Goal: Information Seeking & Learning: Learn about a topic

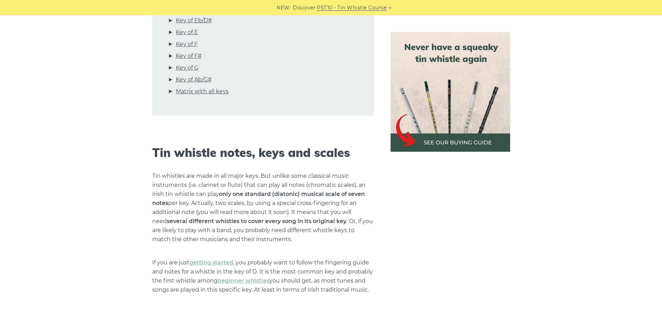
scroll to position [104, 0]
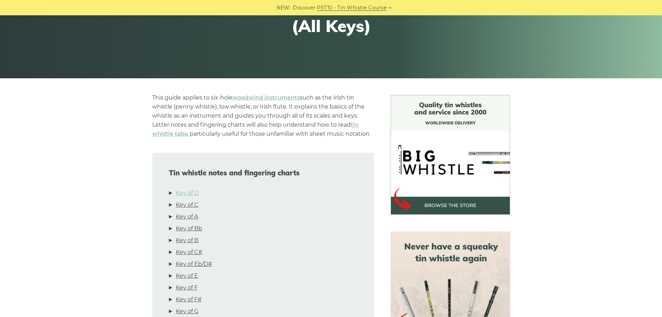
click at [192, 192] on link "Key of D" at bounding box center [187, 192] width 23 height 9
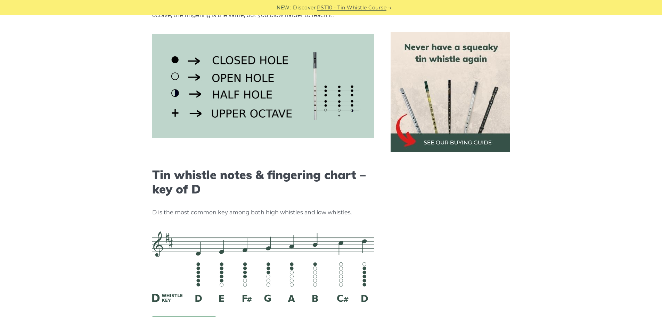
scroll to position [874, 0]
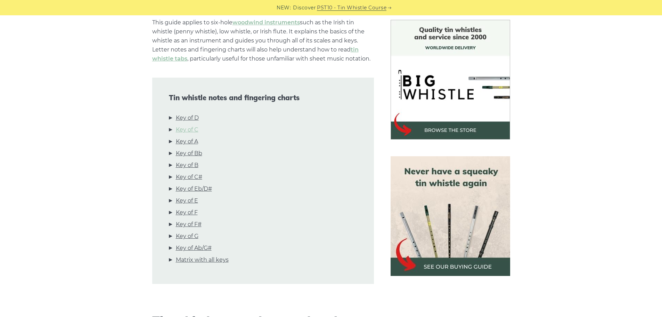
click at [188, 126] on link "Key of C" at bounding box center [187, 129] width 23 height 9
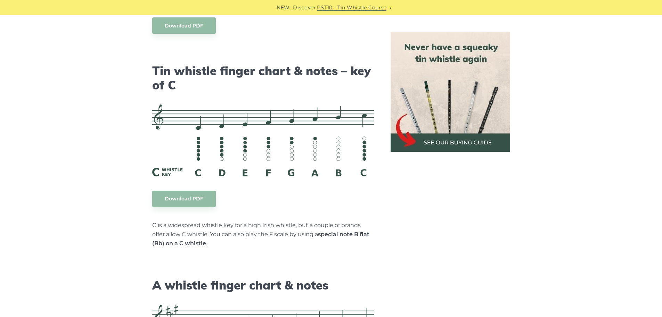
scroll to position [1740, 0]
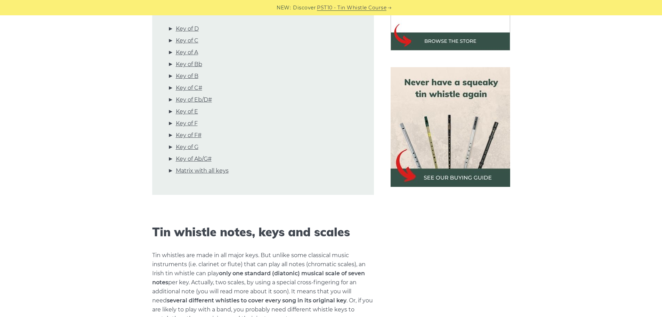
scroll to position [174, 0]
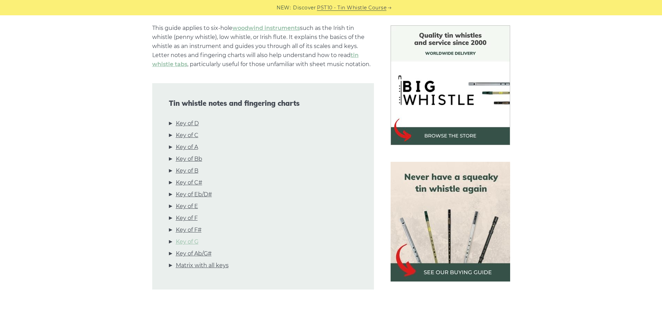
click at [185, 240] on link "Key of G" at bounding box center [187, 241] width 23 height 9
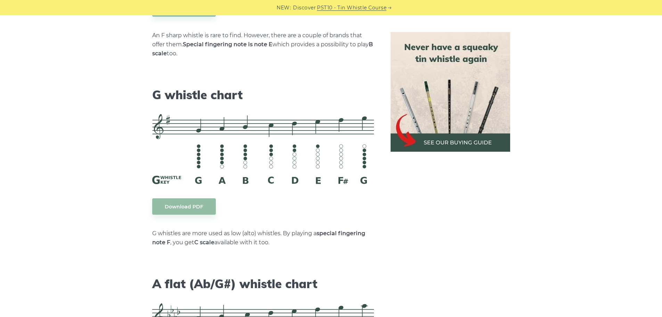
scroll to position [3554, 0]
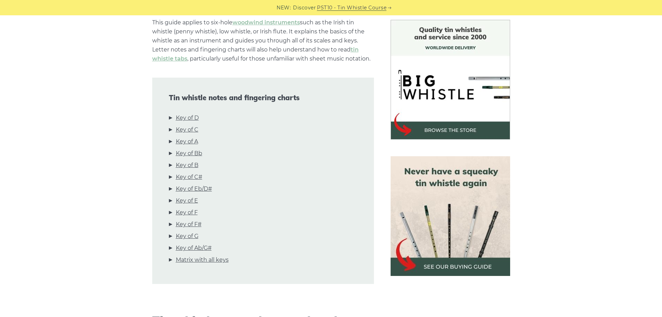
scroll to position [208, 0]
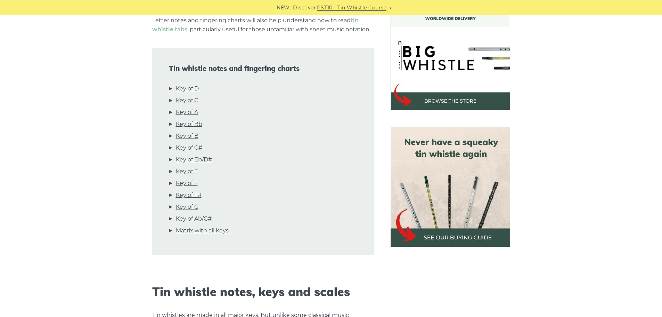
click at [203, 224] on li "Key of Ab/G#" at bounding box center [263, 220] width 188 height 12
click at [204, 231] on link "Matrix with all keys" at bounding box center [202, 230] width 53 height 9
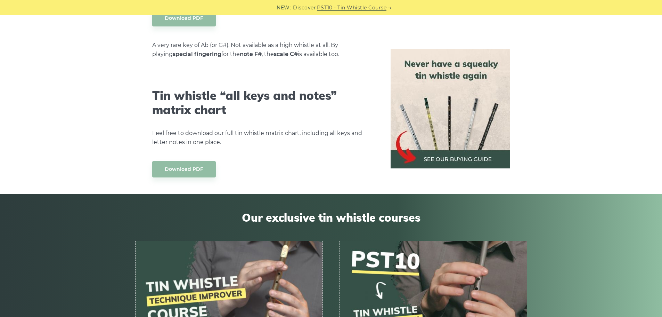
scroll to position [3932, 0]
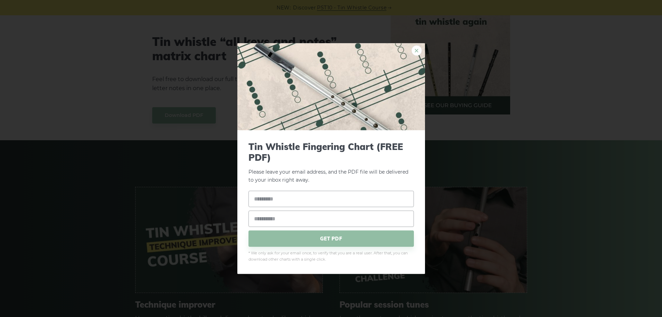
click at [416, 49] on link "×" at bounding box center [416, 50] width 10 height 10
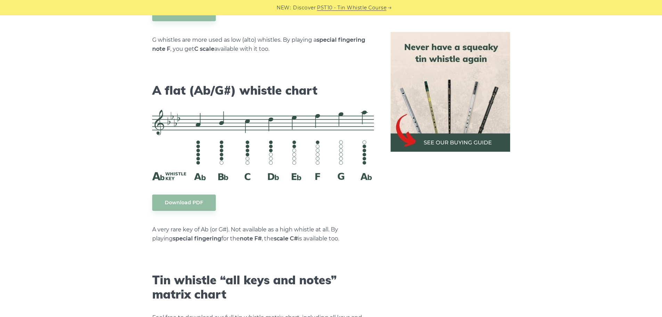
scroll to position [3550, 0]
